Goal: Find specific fact: Find contact information

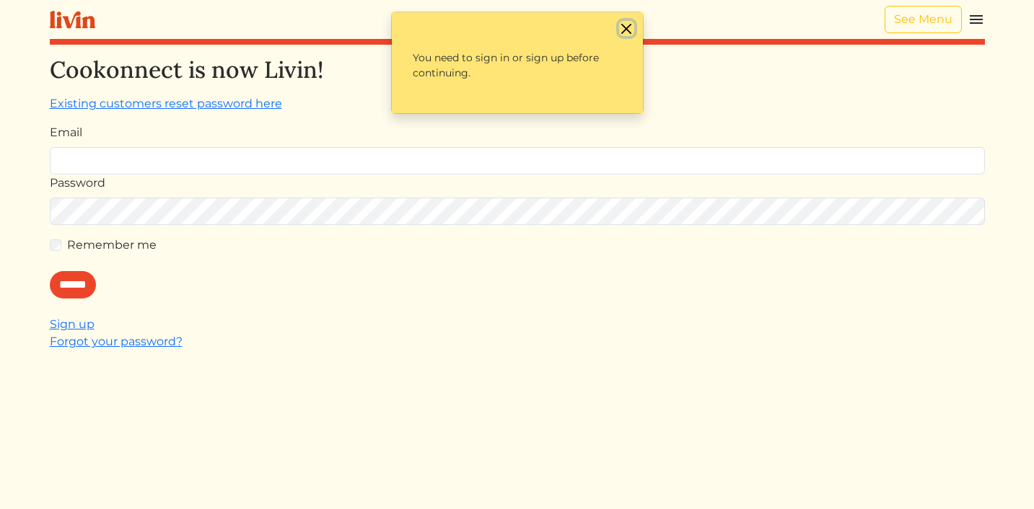
click at [625, 27] on button "Close" at bounding box center [626, 28] width 15 height 15
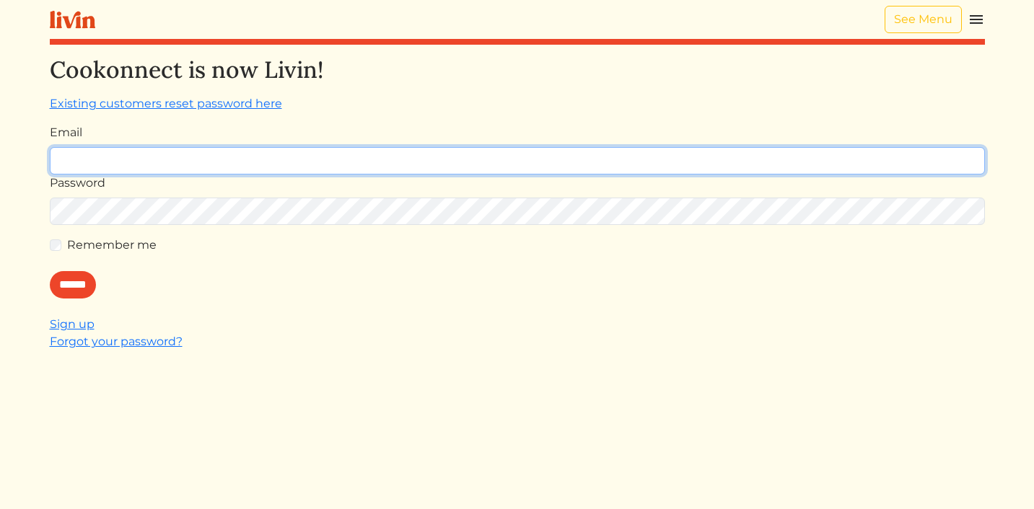
click at [478, 162] on input "Email" at bounding box center [517, 160] width 935 height 27
type input "**********"
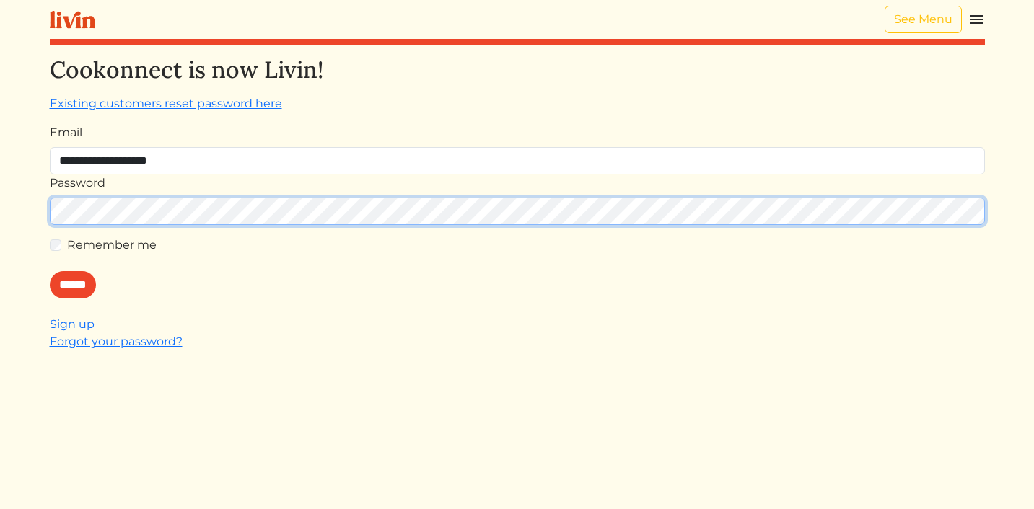
click at [50, 271] on input "******" at bounding box center [73, 284] width 46 height 27
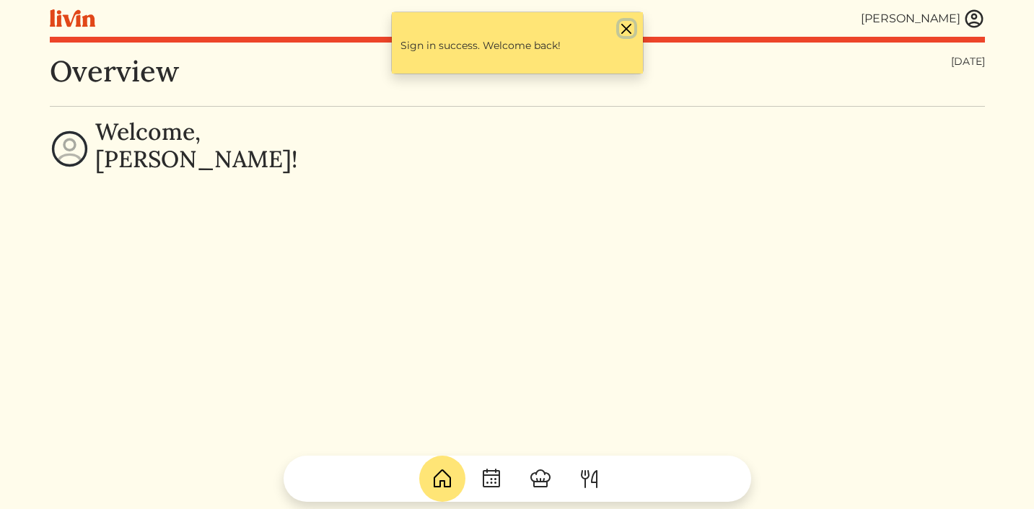
click at [628, 26] on button "Close" at bounding box center [626, 28] width 15 height 15
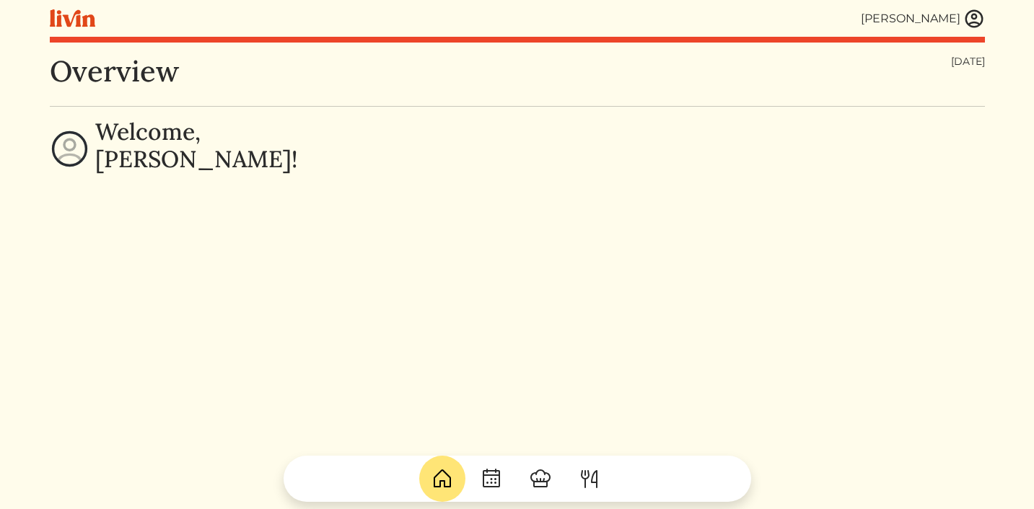
click at [979, 17] on img at bounding box center [974, 19] width 22 height 22
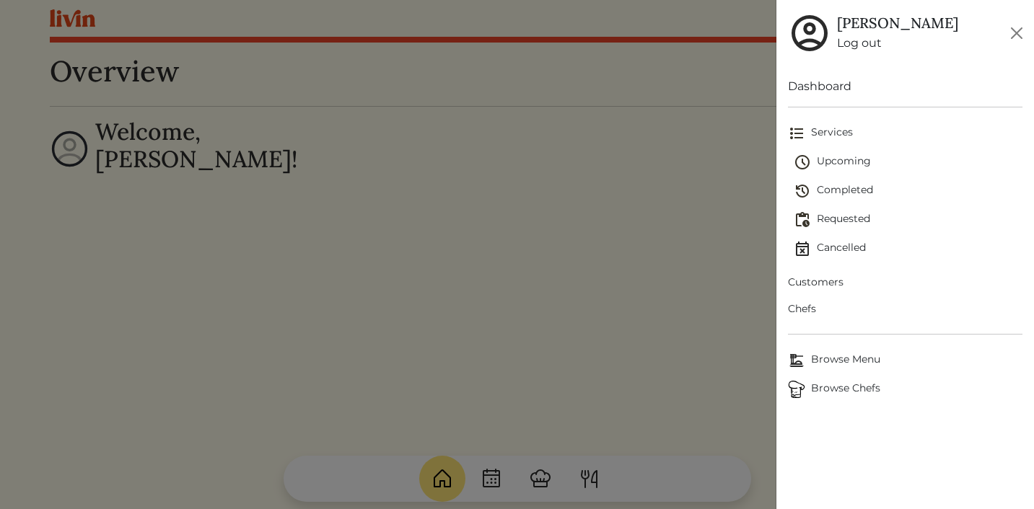
click at [815, 281] on span "Customers" at bounding box center [905, 282] width 234 height 15
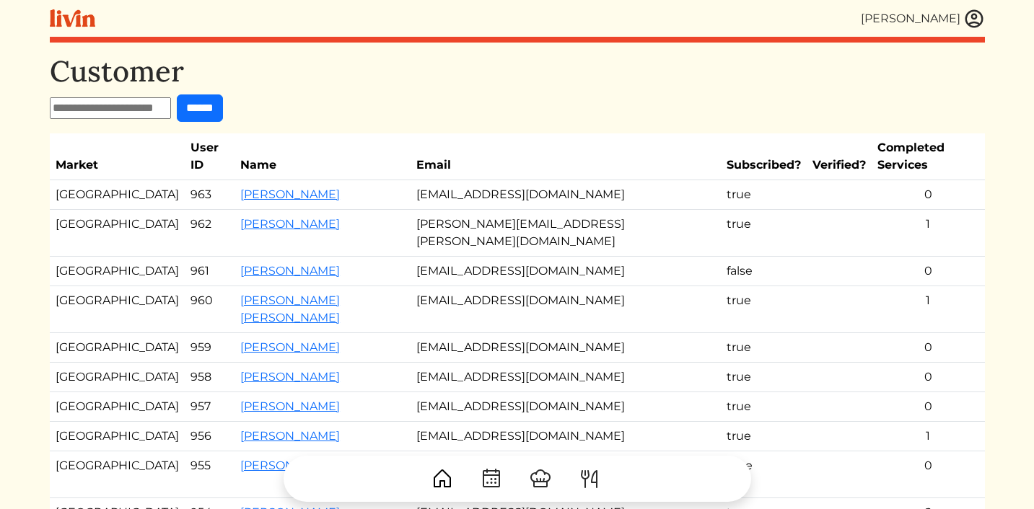
click at [123, 113] on input "text" at bounding box center [110, 108] width 121 height 22
type input "*"
click at [240, 429] on link "[PERSON_NAME]" at bounding box center [290, 436] width 100 height 14
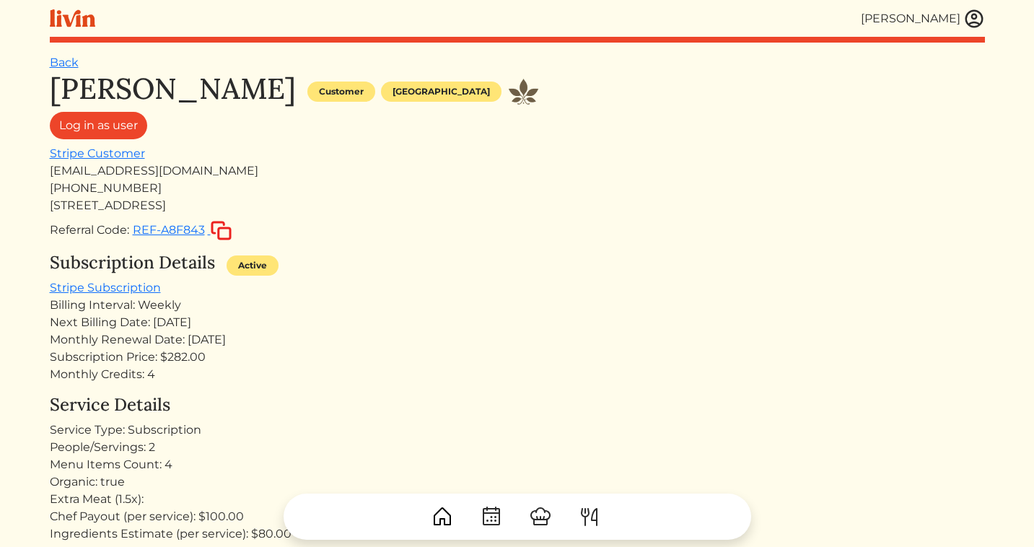
click at [972, 19] on img at bounding box center [974, 19] width 22 height 22
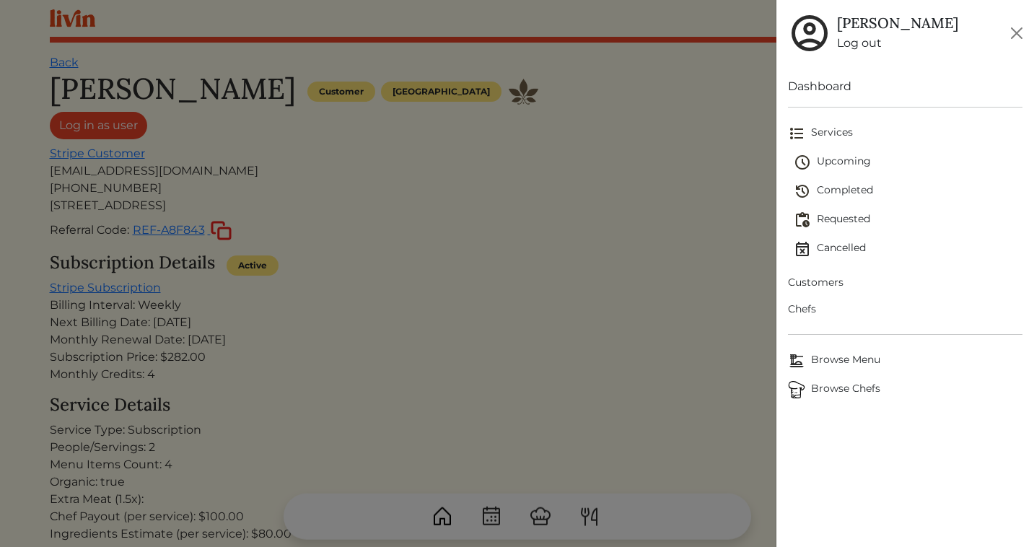
click at [826, 279] on span "Customers" at bounding box center [905, 282] width 234 height 15
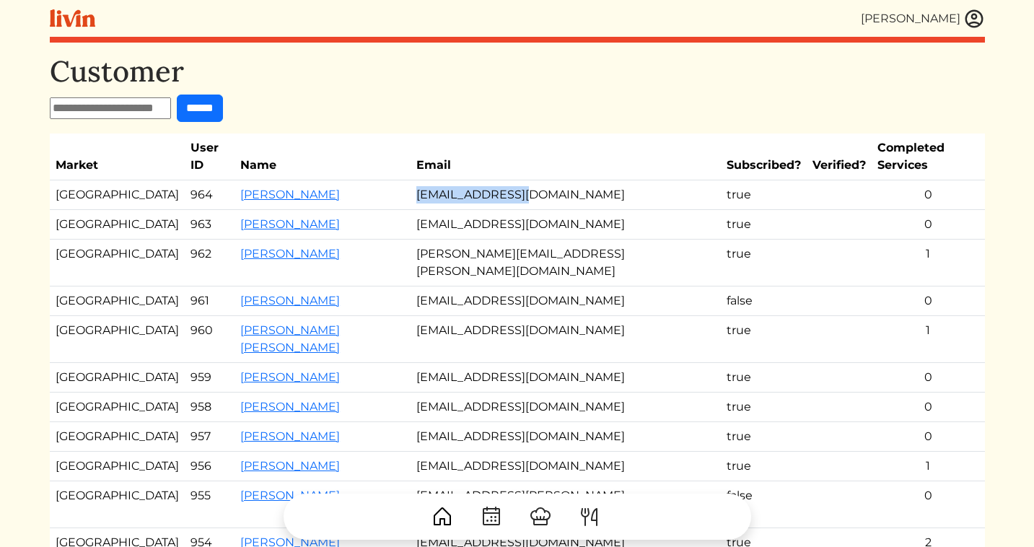
drag, startPoint x: 564, startPoint y: 179, endPoint x: 448, endPoint y: 178, distance: 116.2
click at [448, 180] on td "[EMAIL_ADDRESS][DOMAIN_NAME]" at bounding box center [566, 195] width 310 height 30
copy td "[EMAIL_ADDRESS][DOMAIN_NAME]"
